Goal: Task Accomplishment & Management: Use online tool/utility

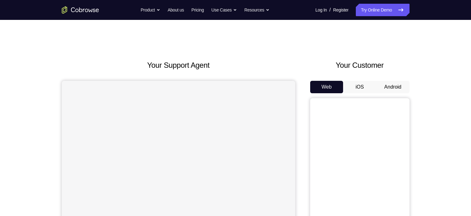
click at [397, 89] on button "Android" at bounding box center [392, 87] width 33 height 12
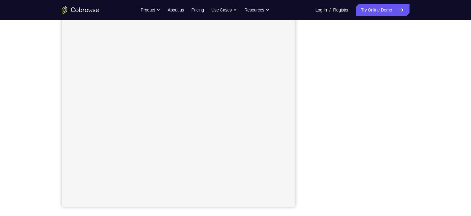
scroll to position [79, 0]
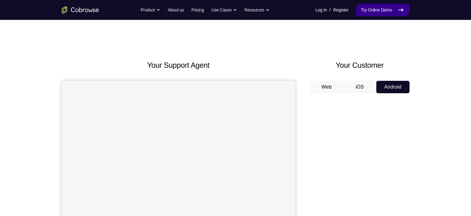
click at [377, 11] on link "Try Online Demo" at bounding box center [382, 10] width 53 height 12
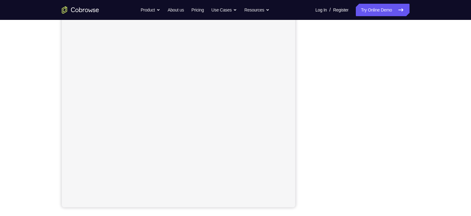
scroll to position [82, 0]
click at [380, 10] on link "Try Online Demo" at bounding box center [382, 10] width 53 height 12
